Goal: Transaction & Acquisition: Purchase product/service

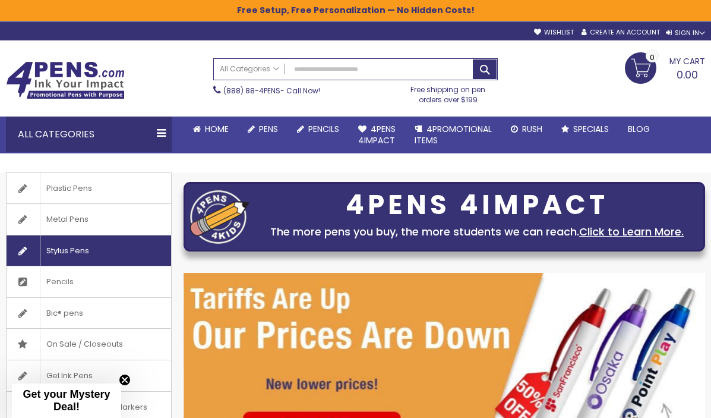
click at [95, 256] on span "Stylus Pens" at bounding box center [67, 250] width 55 height 31
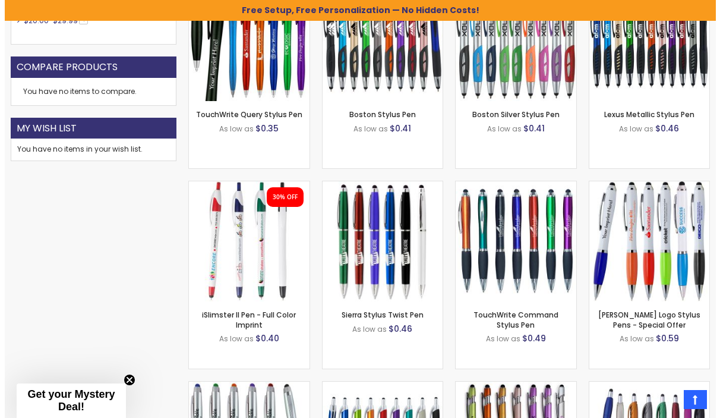
scroll to position [811, 0]
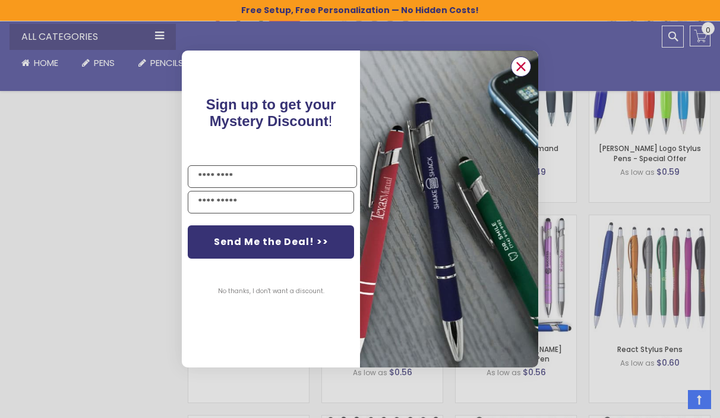
click at [519, 64] on circle "Close dialog" at bounding box center [521, 67] width 18 height 18
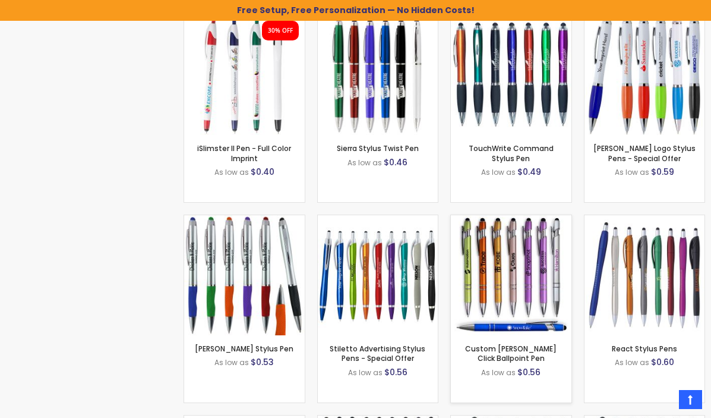
scroll to position [988, 0]
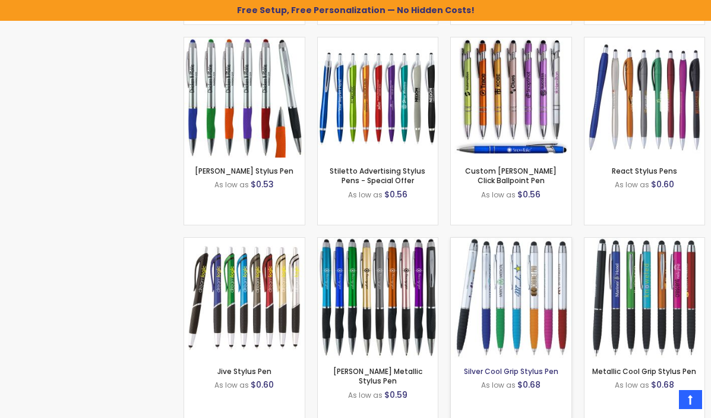
click at [510, 369] on link "Silver Cool Grip Stylus Pen" at bounding box center [511, 371] width 94 height 10
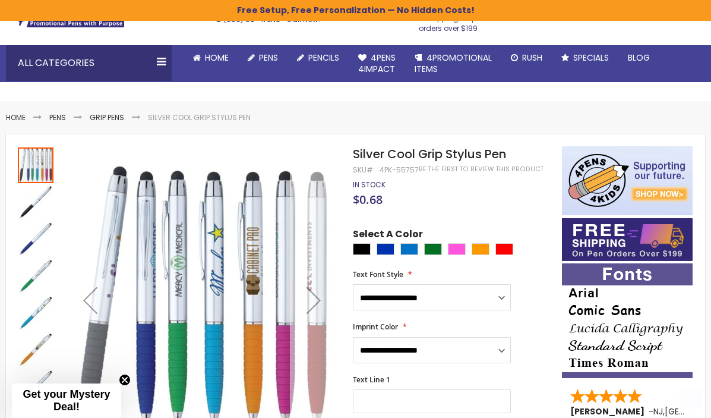
scroll to position [74, 0]
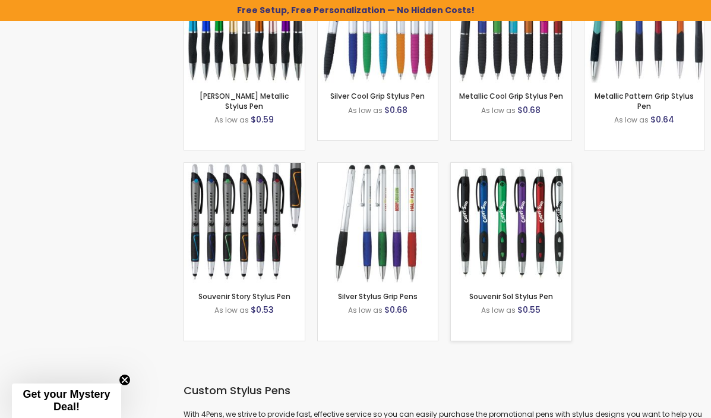
scroll to position [1483, 0]
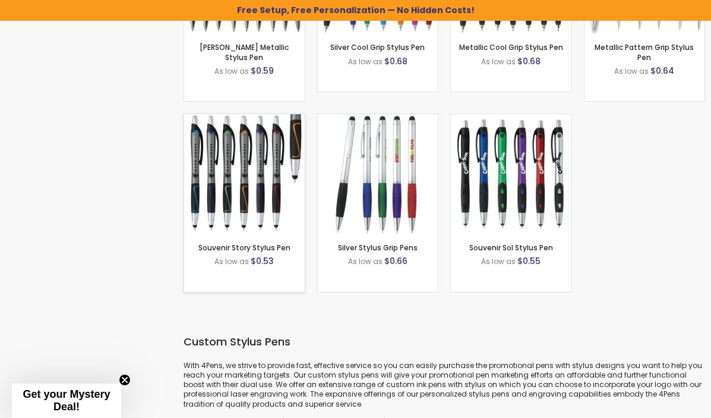
click at [247, 190] on img at bounding box center [244, 174] width 120 height 120
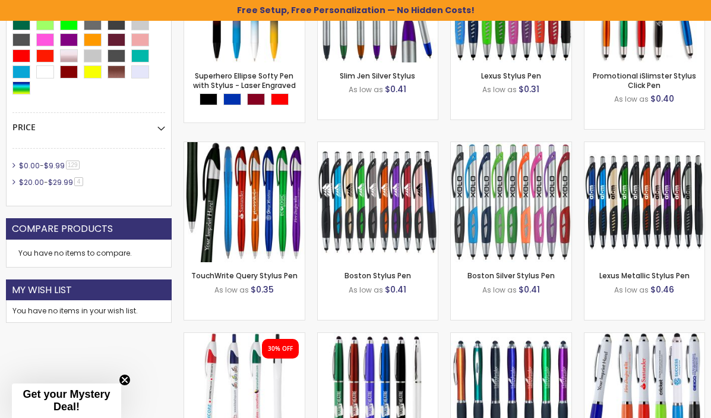
scroll to position [483, 0]
click at [494, 276] on link "Boston Silver Stylus Pen" at bounding box center [511, 275] width 87 height 10
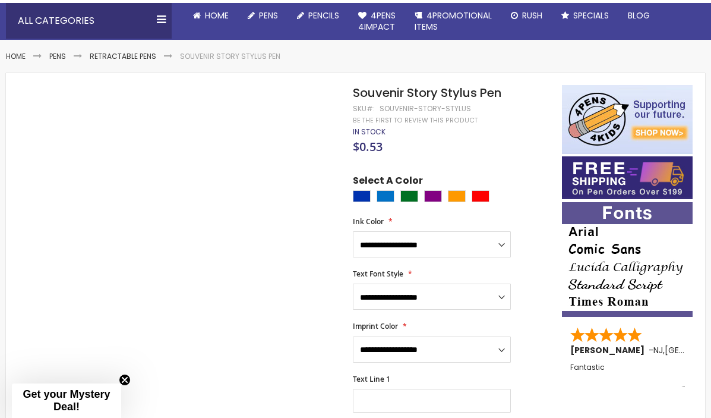
scroll to position [147, 0]
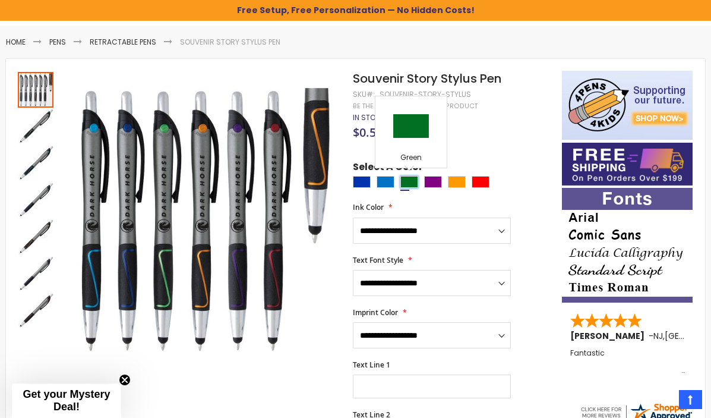
click at [413, 182] on div "Green" at bounding box center [410, 182] width 18 height 12
type input "****"
